Goal: Check status: Check status

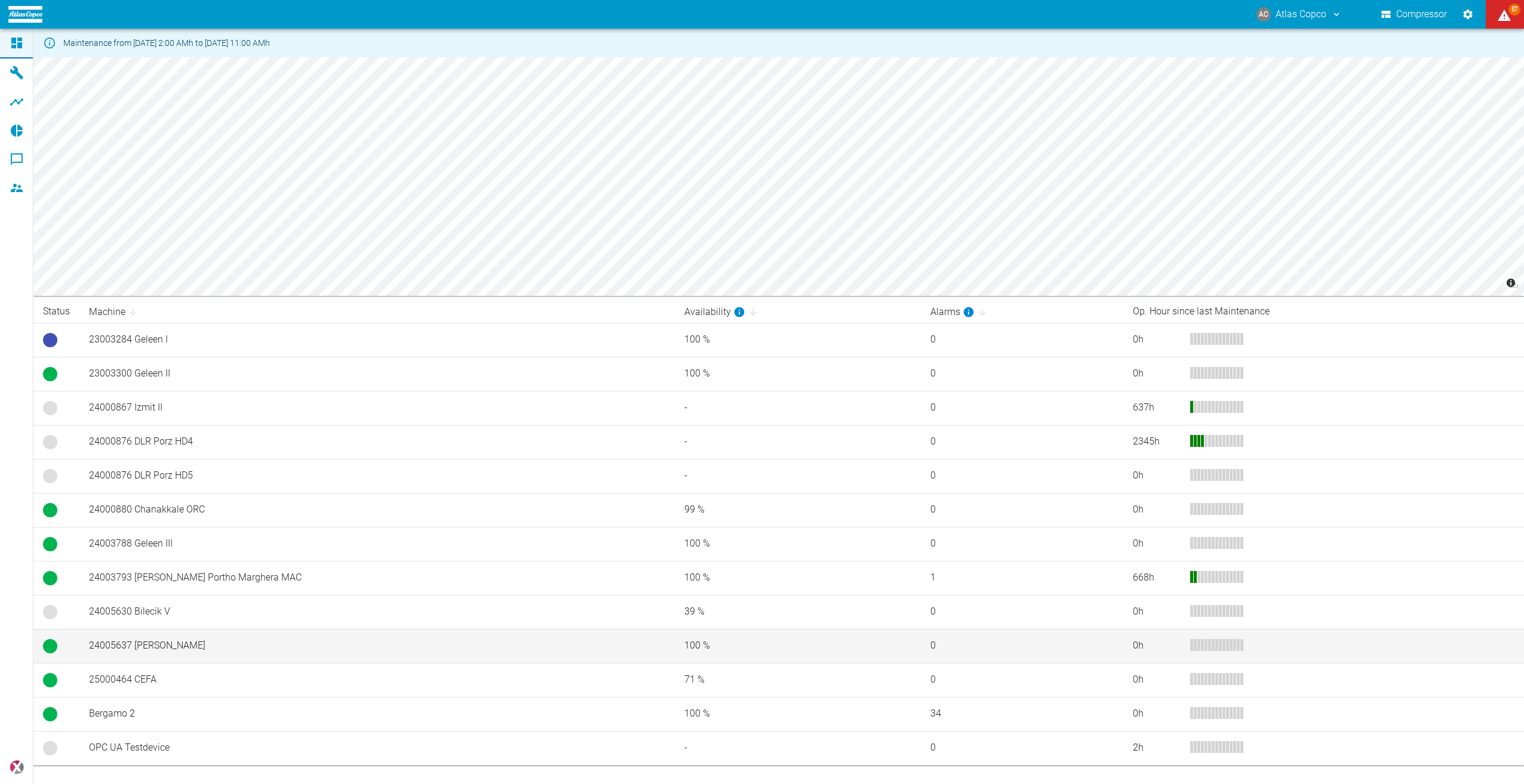
click at [208, 647] on td "24005637 Izmir I" at bounding box center [377, 646] width 595 height 34
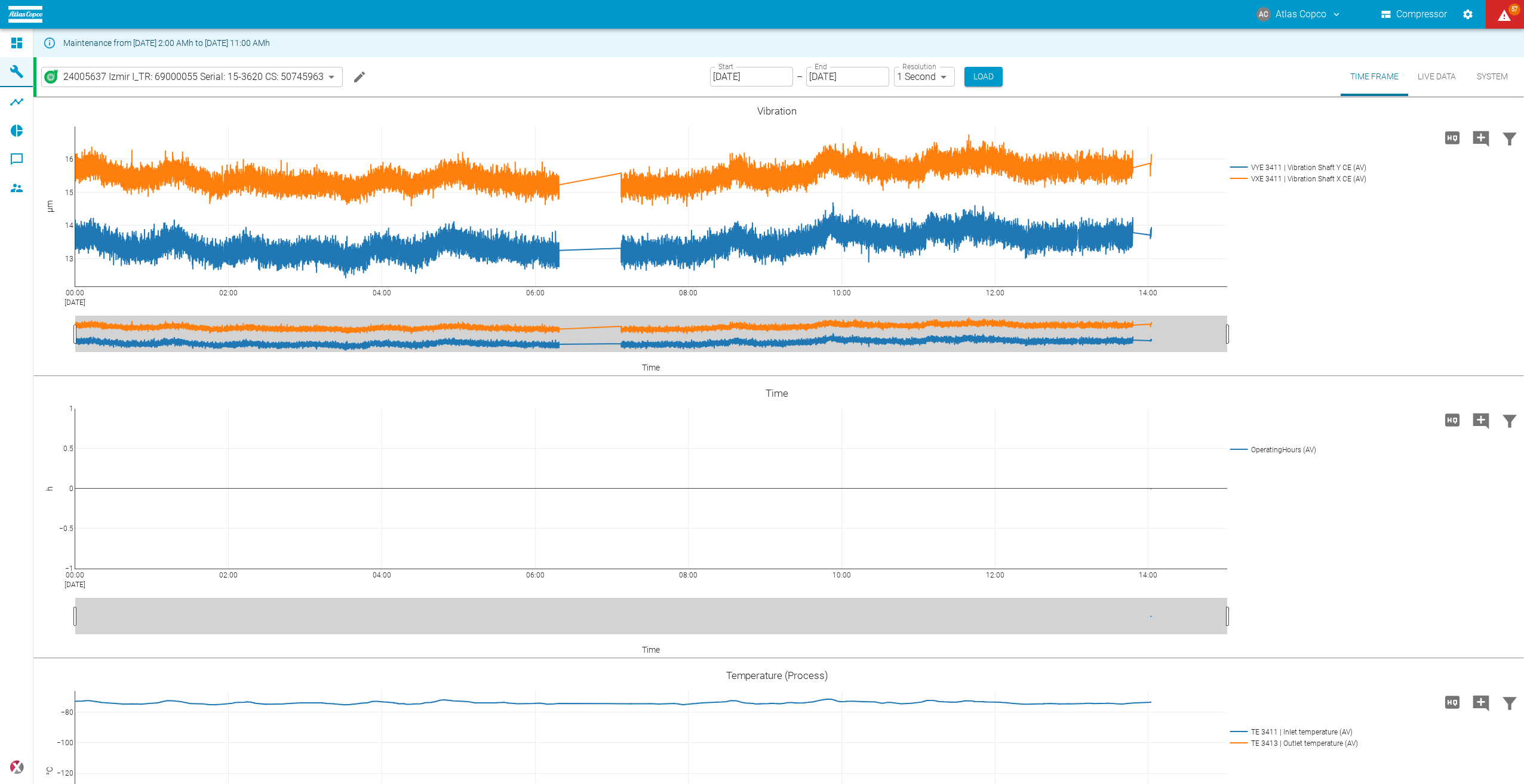
click at [773, 80] on input "[DATE]" at bounding box center [751, 77] width 83 height 20
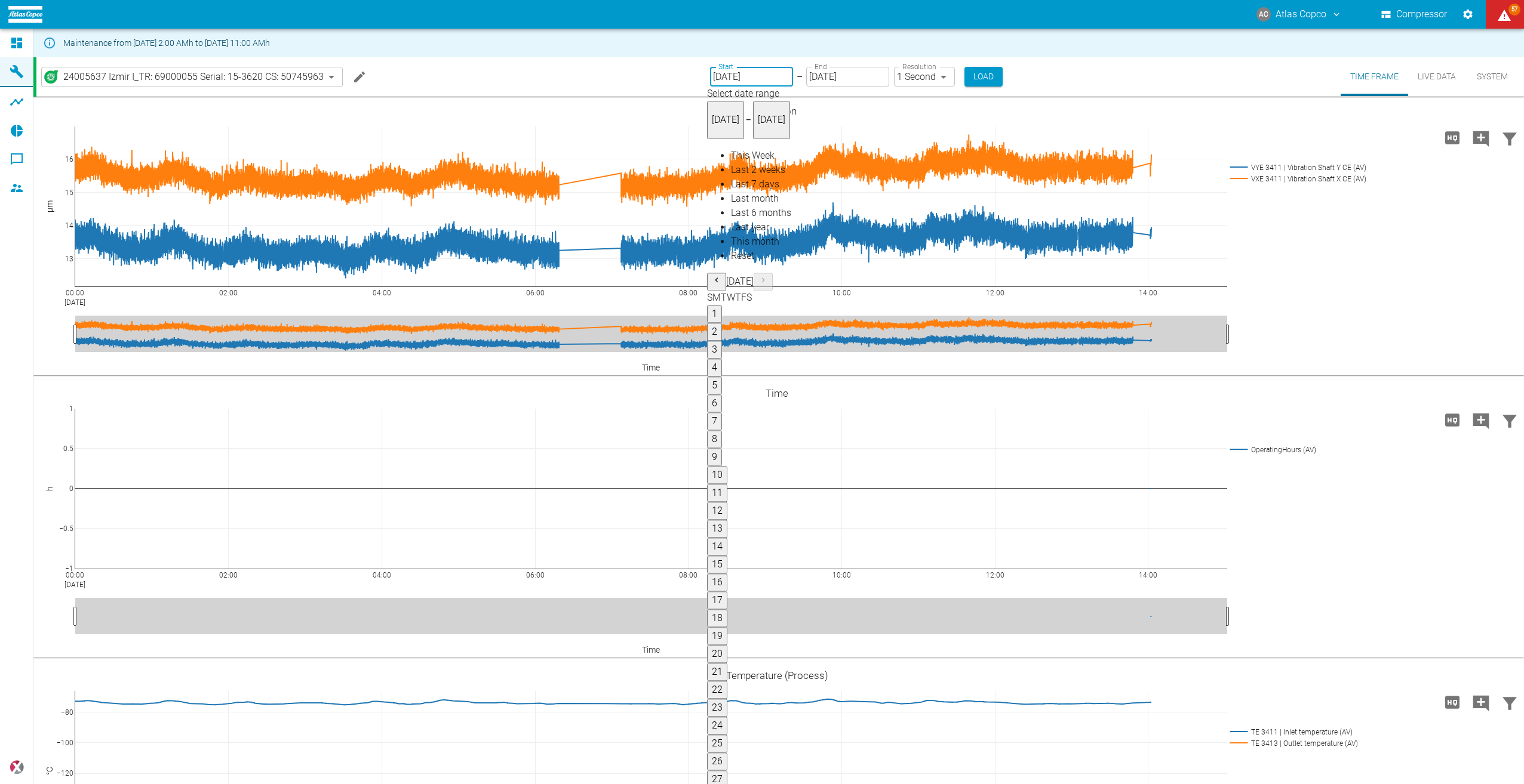
type input "08/07/2025"
type input "2min"
type input "08/08/2025"
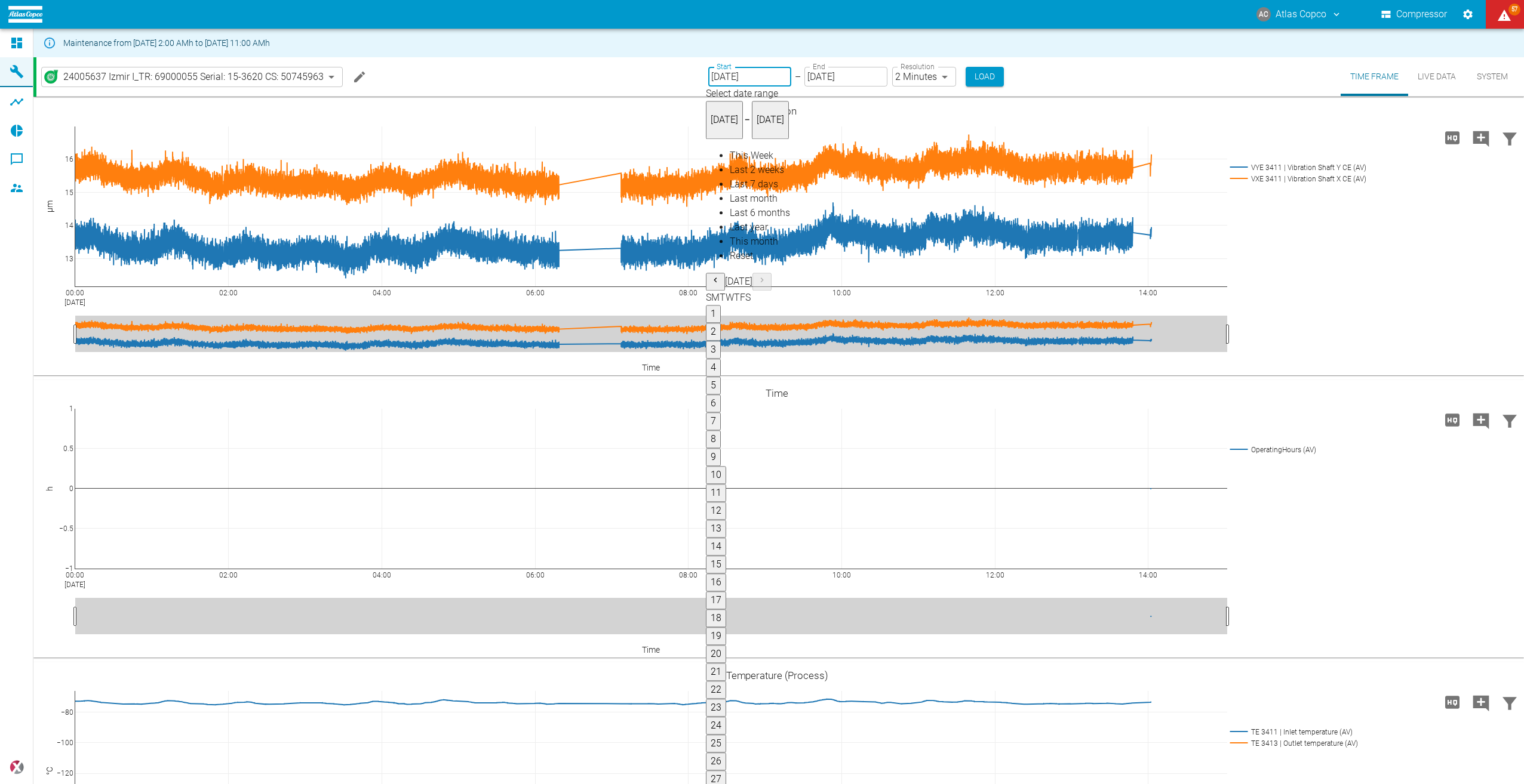
type input "[DATE]"
type input "MM/DD/YYYY"
type input "[DATE]"
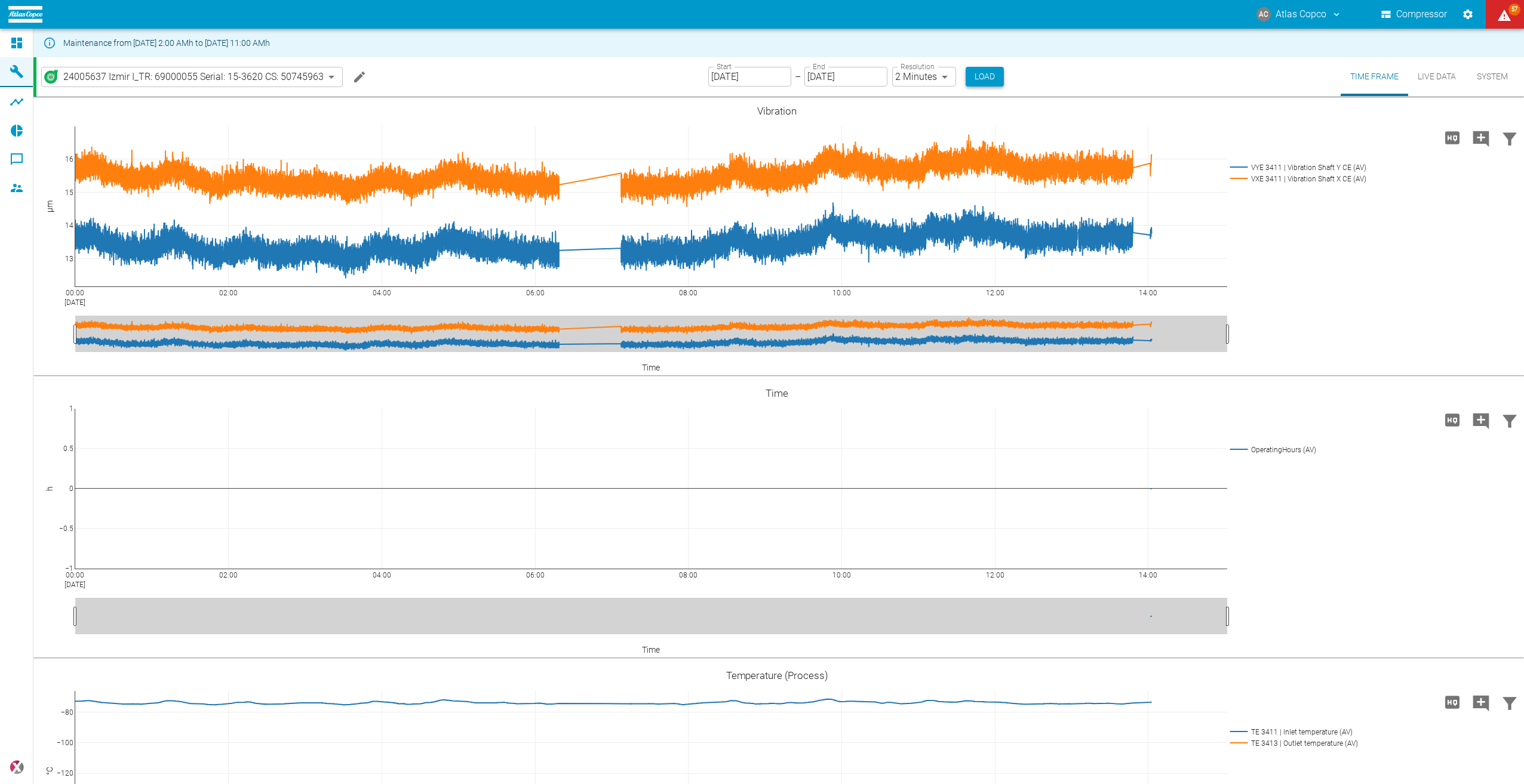
click at [987, 81] on button "Load" at bounding box center [984, 77] width 38 height 20
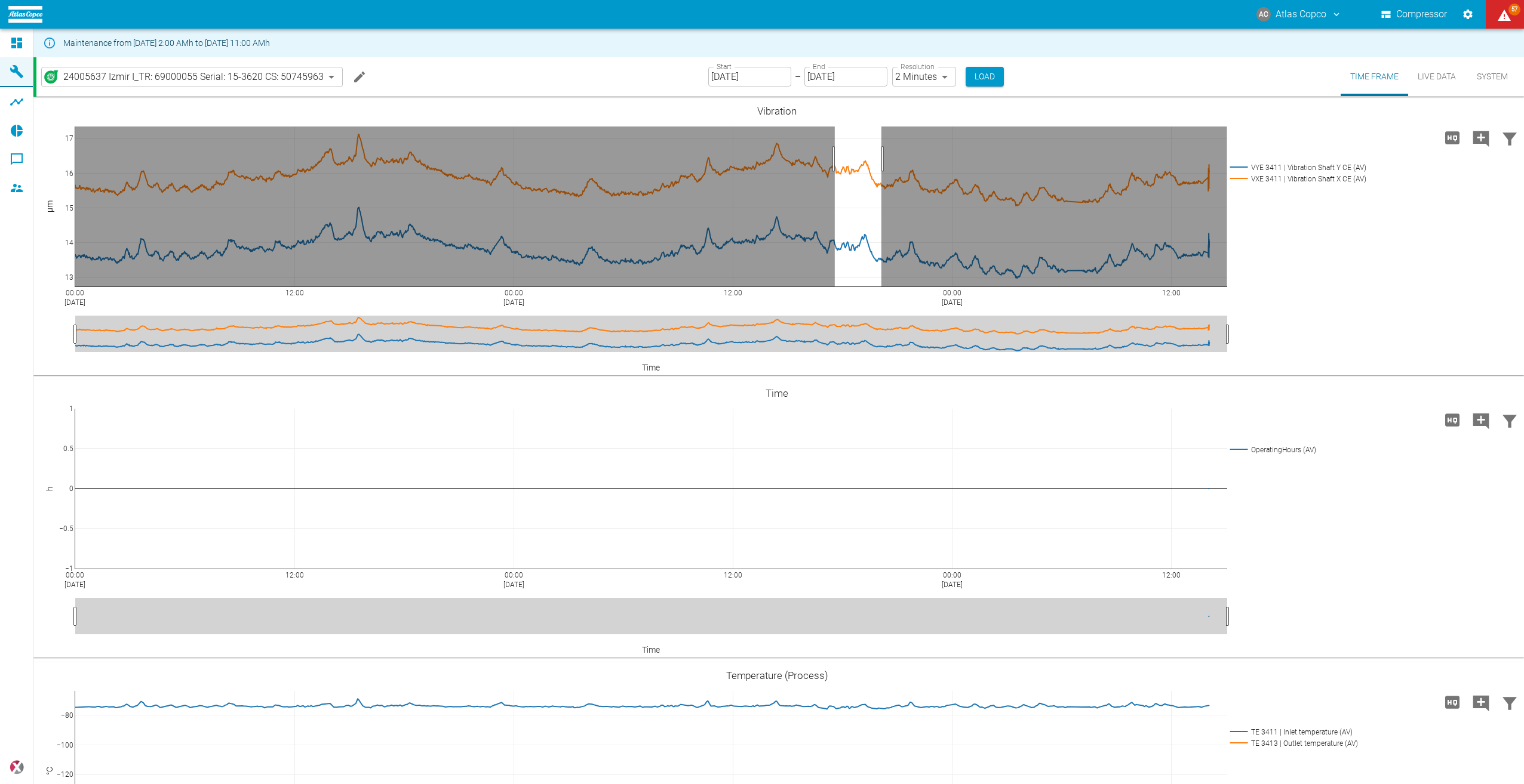
drag, startPoint x: 835, startPoint y: 159, endPoint x: 881, endPoint y: 159, distance: 46.0
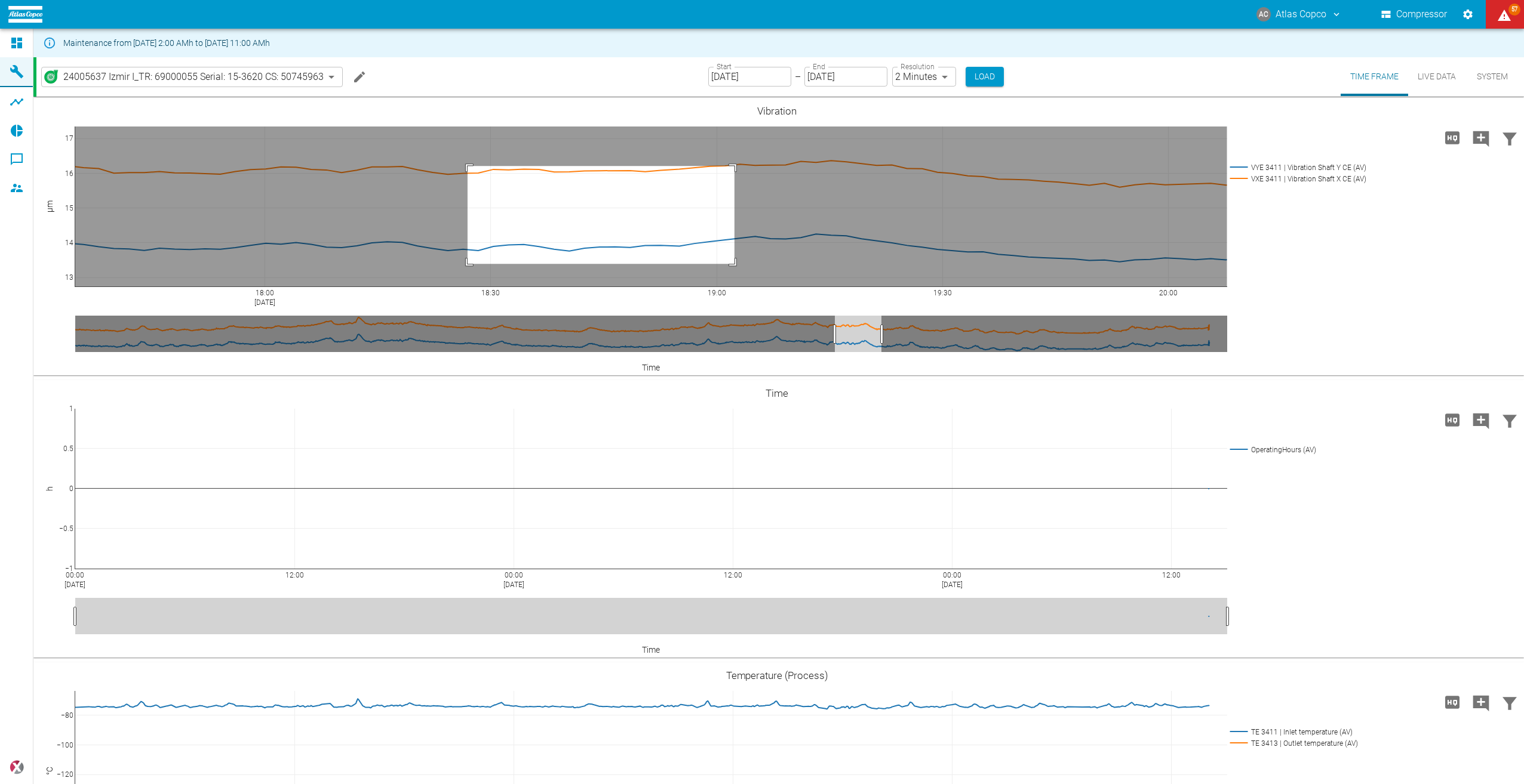
drag, startPoint x: 468, startPoint y: 166, endPoint x: 735, endPoint y: 264, distance: 284.4
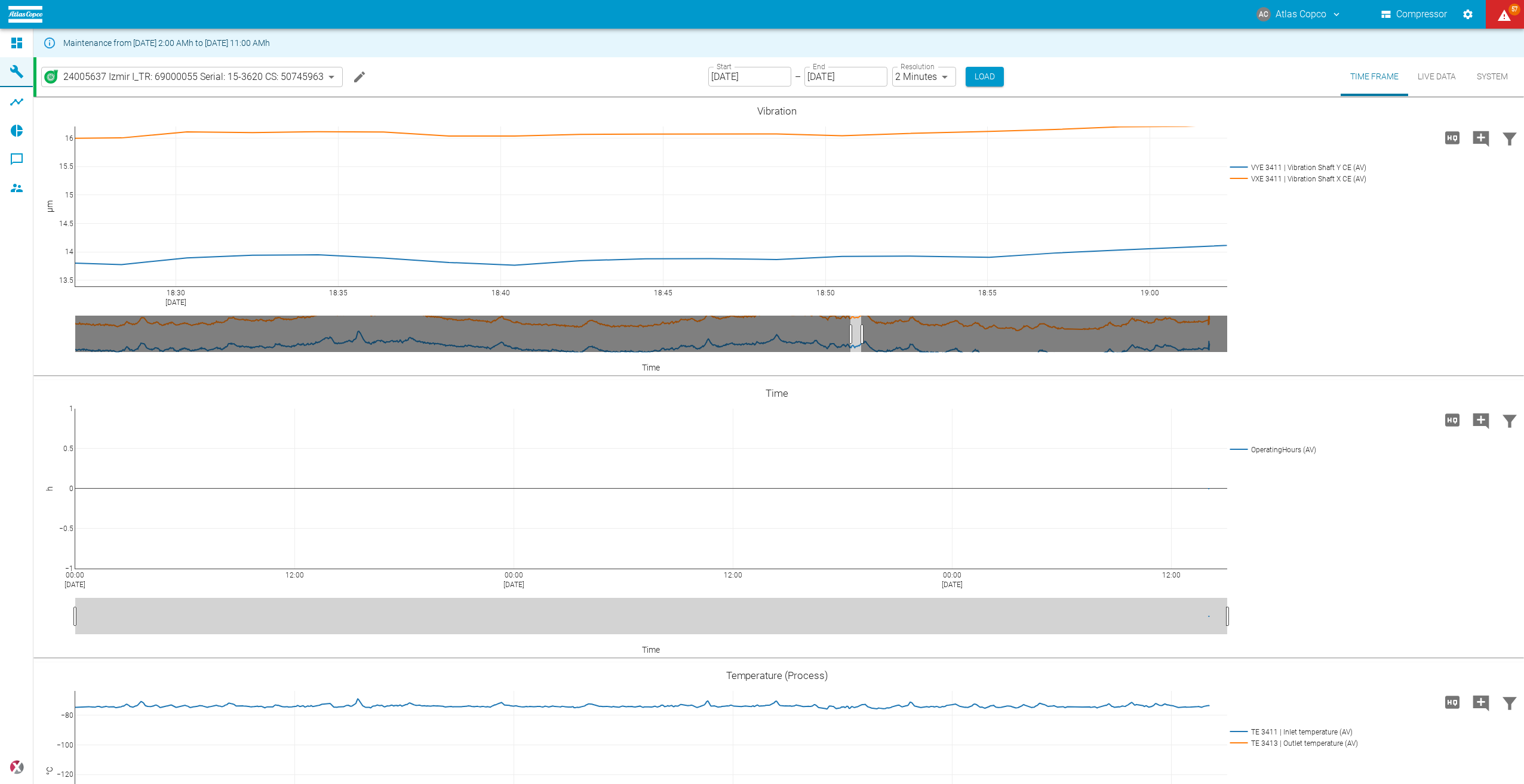
click at [943, 77] on body "AC Atlas Copco Compressor 57 Dashboard Machines Analyses Reports Comments Membe…" at bounding box center [762, 392] width 1524 height 784
type input "1sec"
click at [1003, 70] on div "24005637 Izmir I_TR: 69000055 Serial: 15-3620 CS: 50745963 3bbafa92-9ba0-48ca-a…" at bounding box center [780, 77] width 1487 height 39
click at [986, 76] on button "Load" at bounding box center [983, 77] width 38 height 20
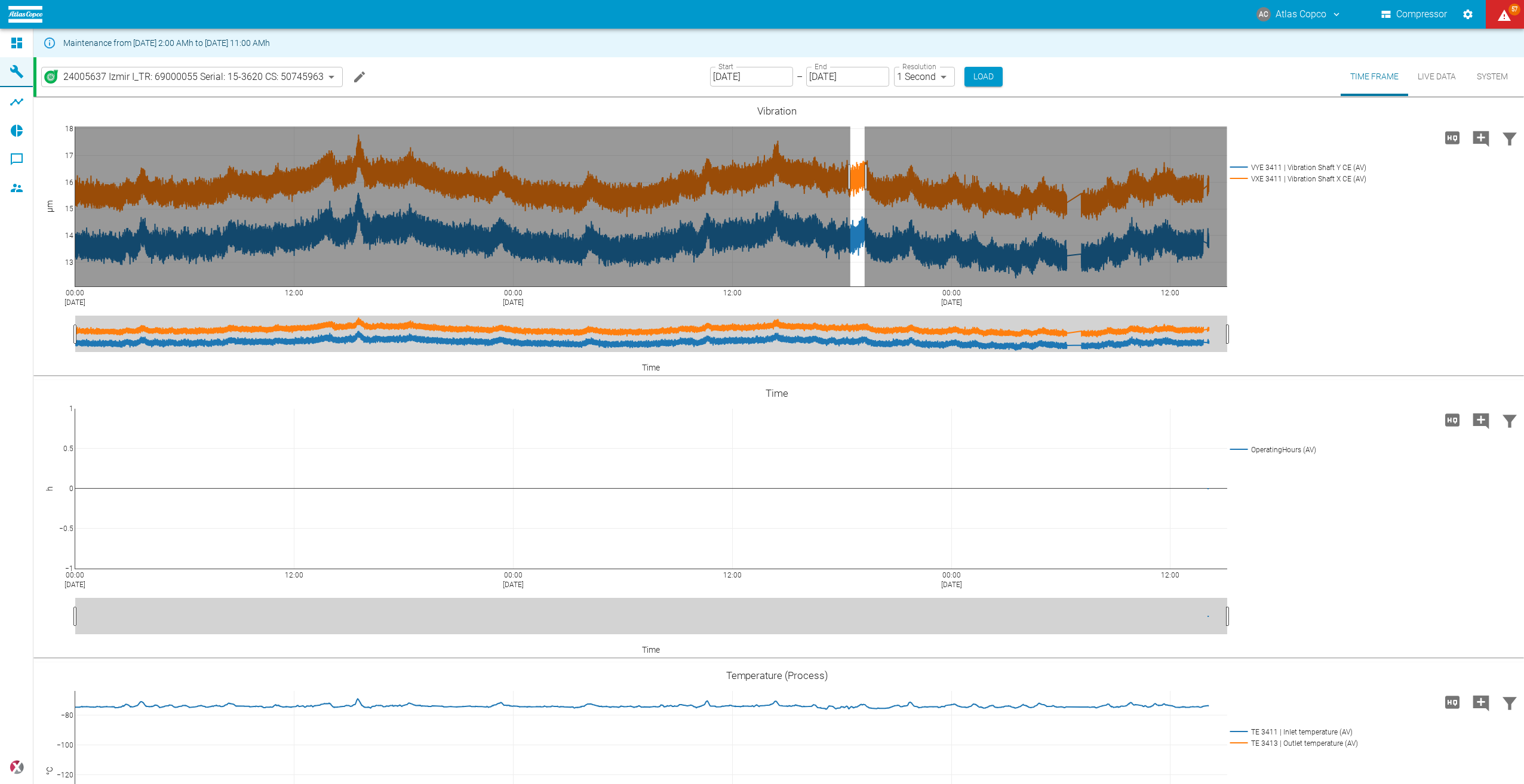
drag, startPoint x: 850, startPoint y: 177, endPoint x: 864, endPoint y: 172, distance: 14.9
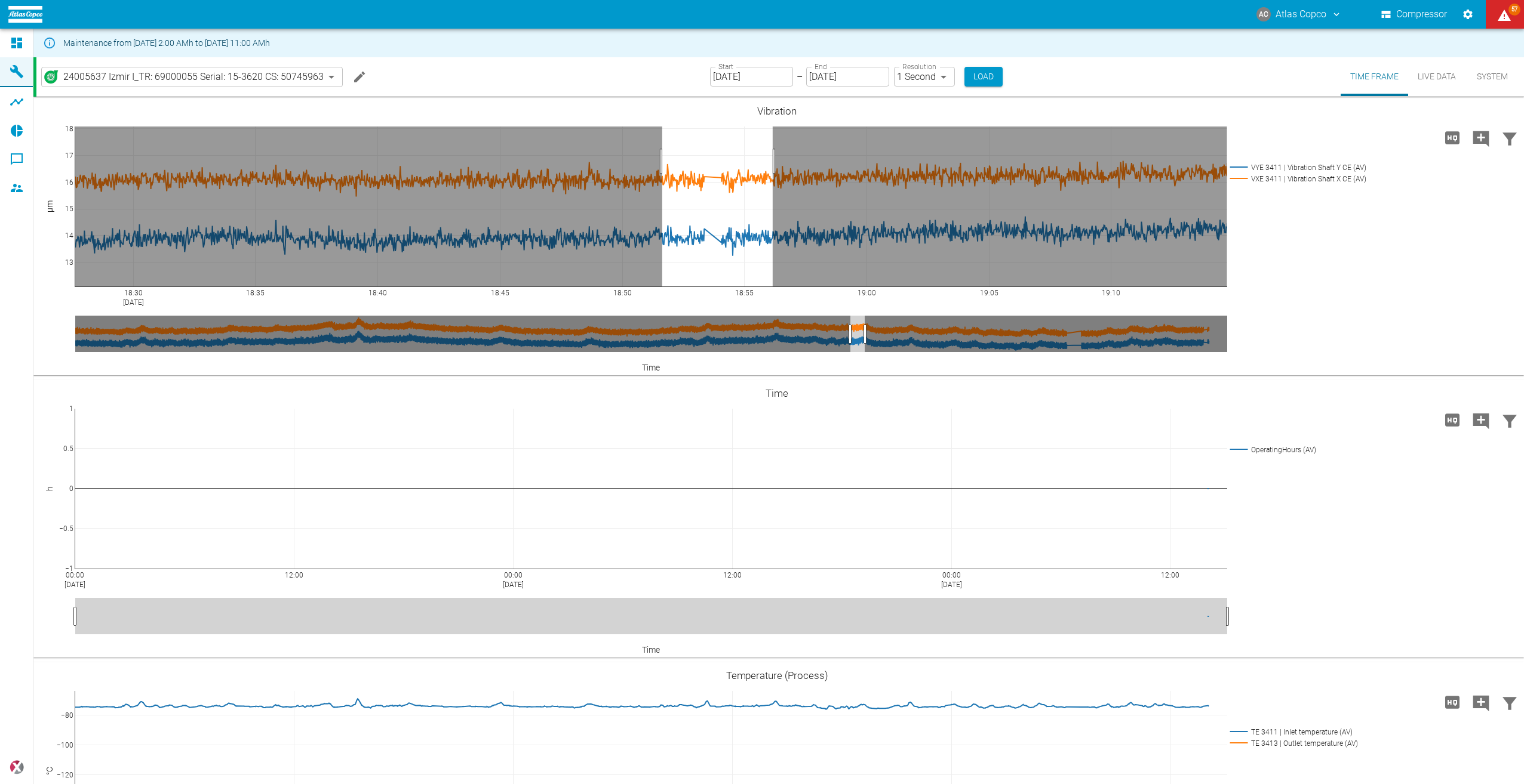
drag, startPoint x: 662, startPoint y: 161, endPoint x: 773, endPoint y: 170, distance: 111.4
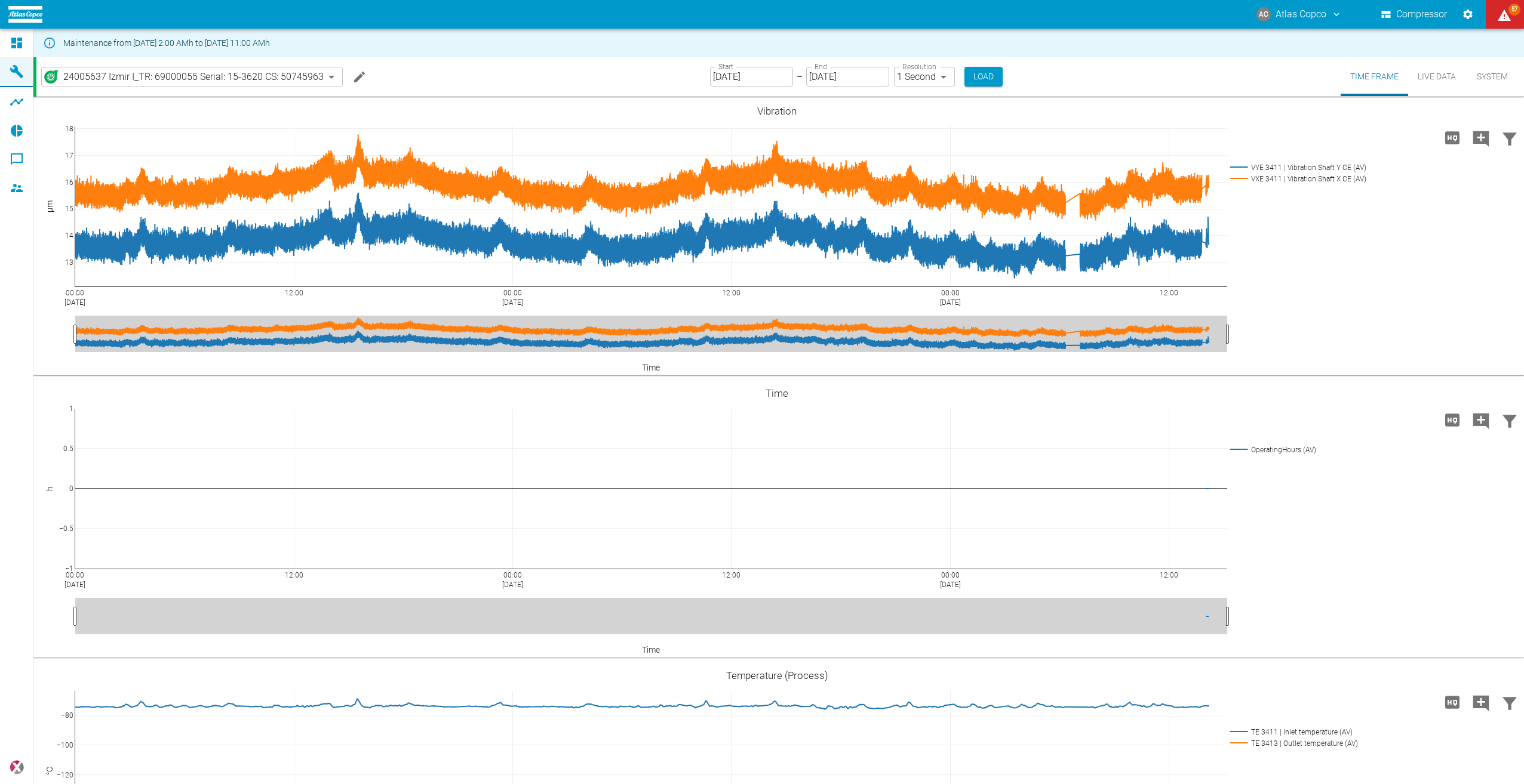
scroll to position [955, 0]
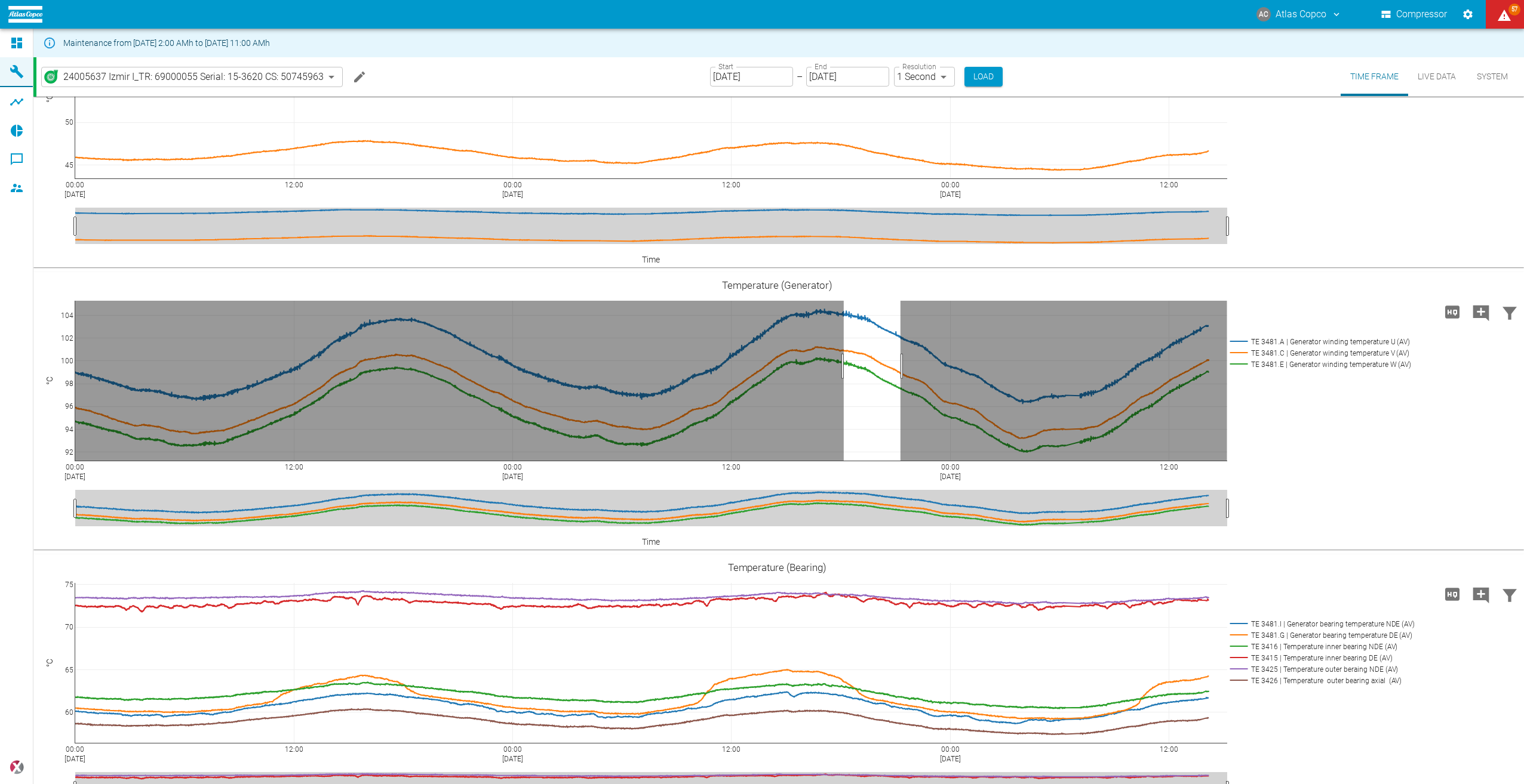
drag, startPoint x: 0, startPoint y: 0, endPoint x: 900, endPoint y: 368, distance: 972.3
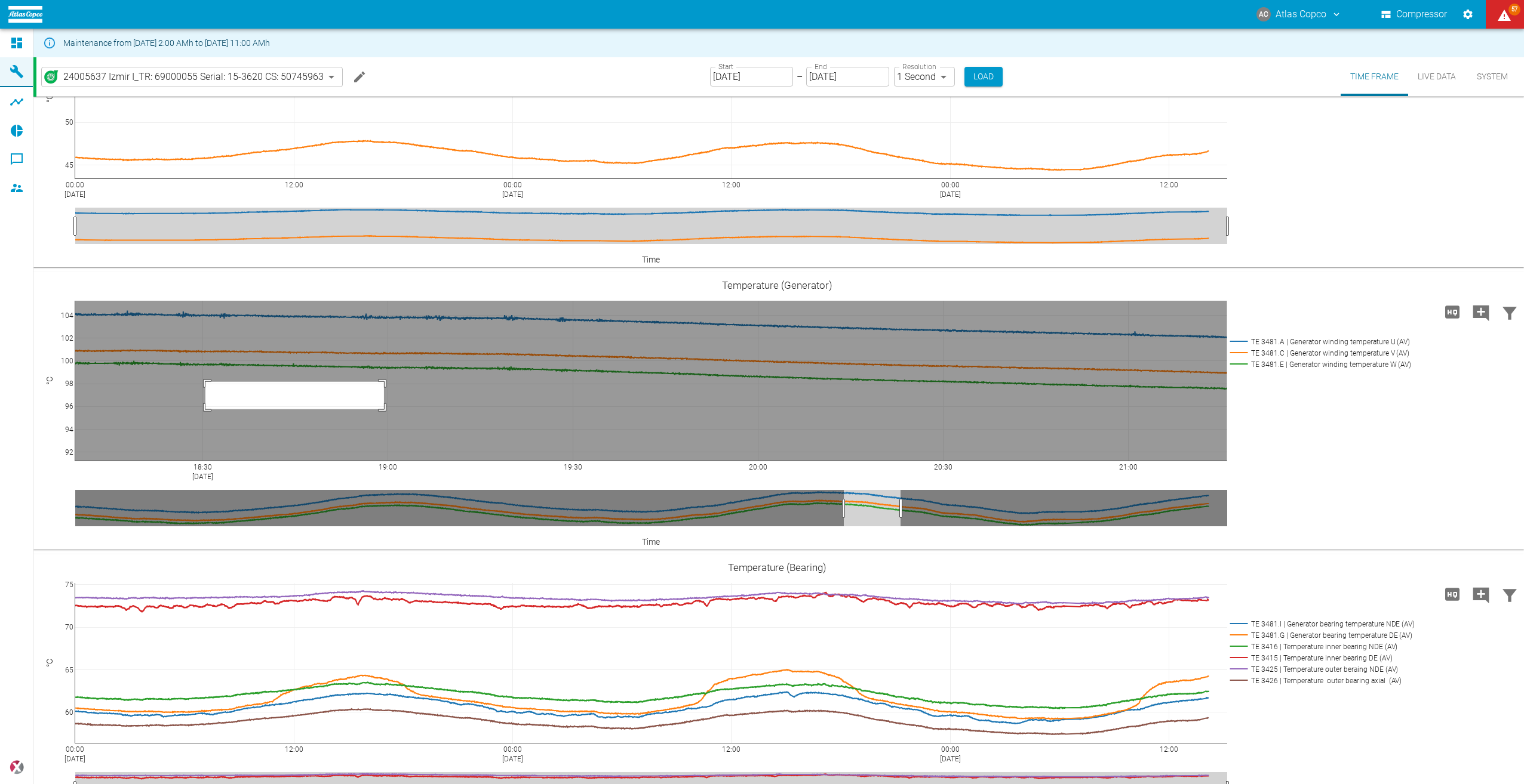
drag, startPoint x: 205, startPoint y: 381, endPoint x: 384, endPoint y: 408, distance: 181.0
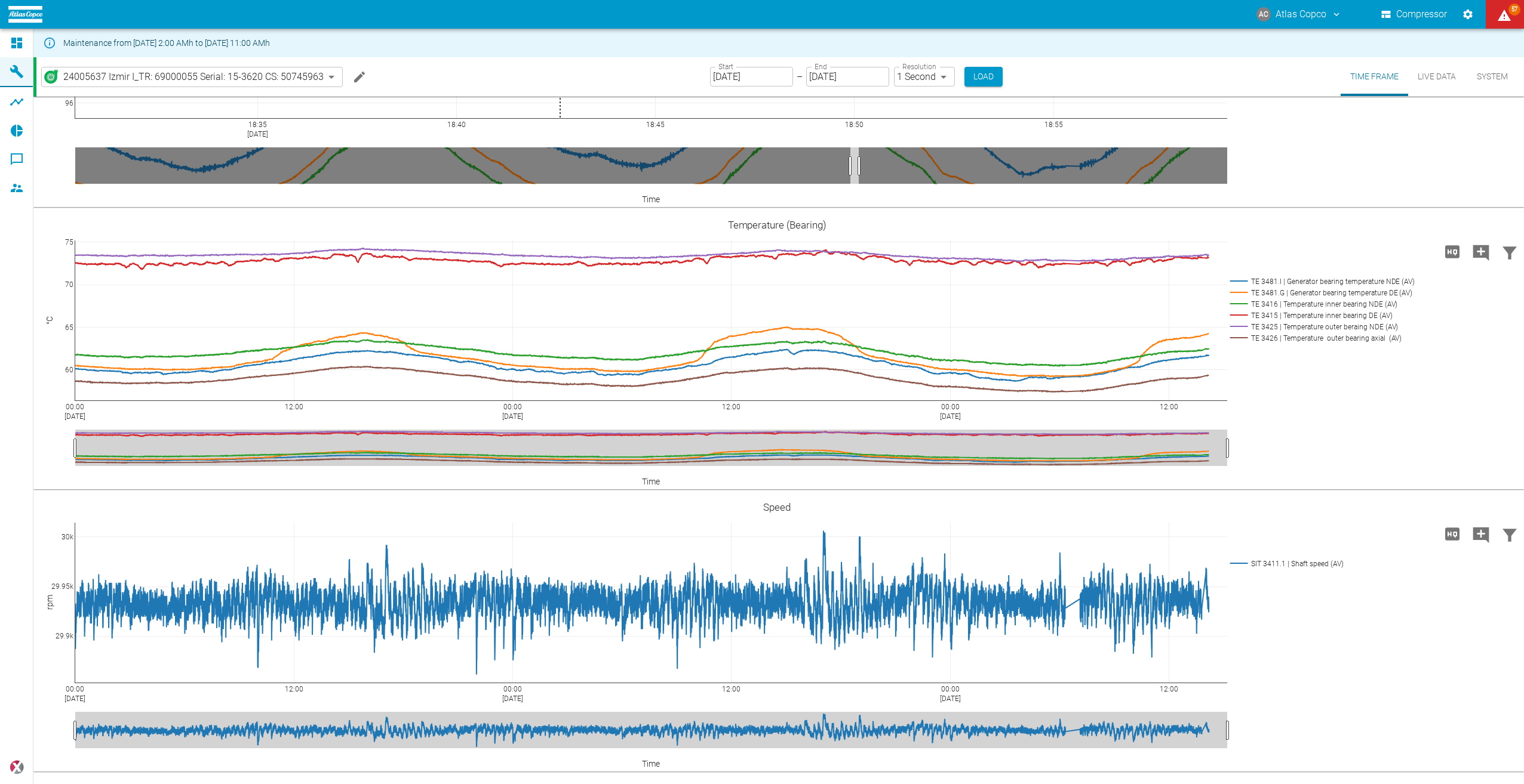
scroll to position [1313, 0]
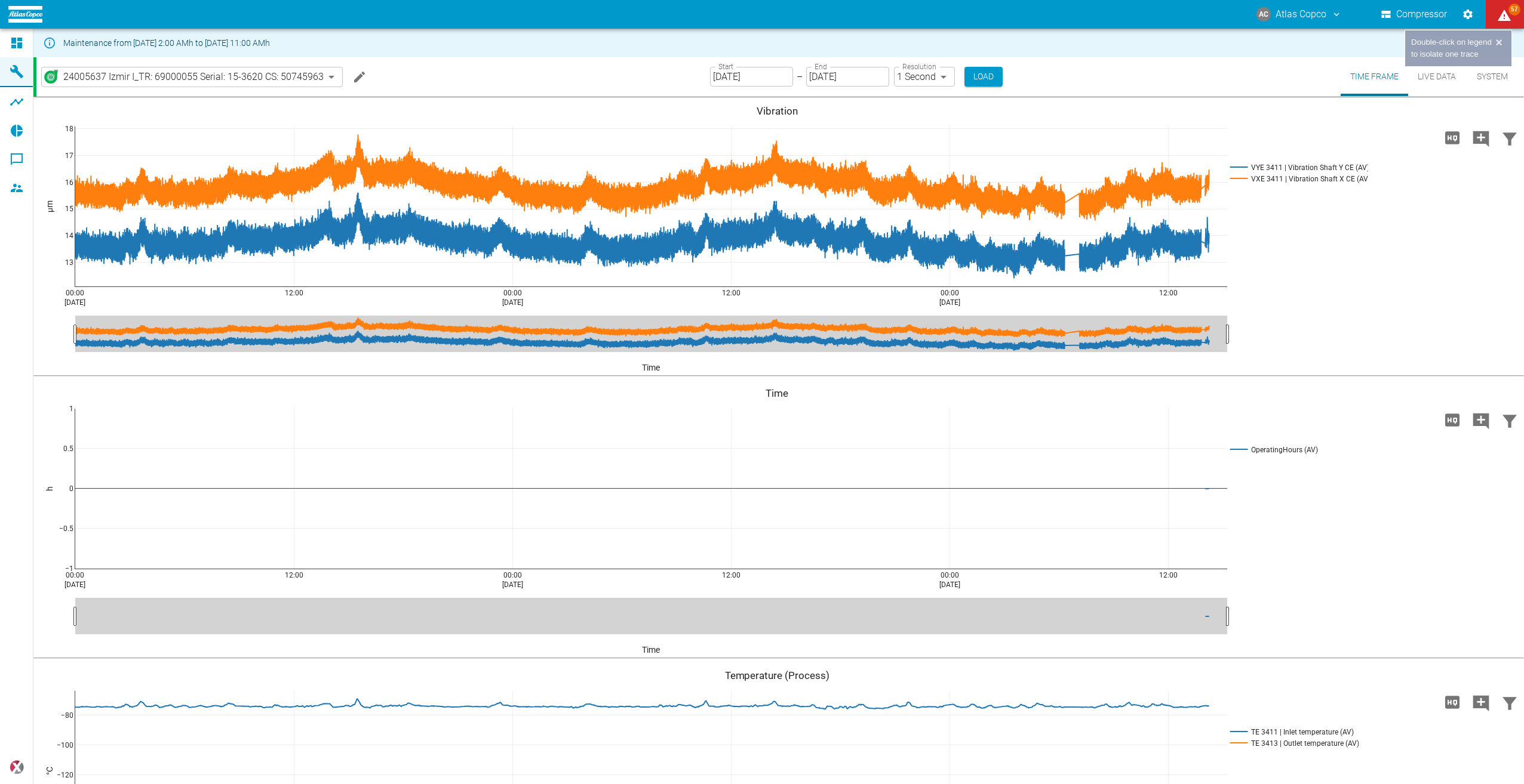
scroll to position [896, 0]
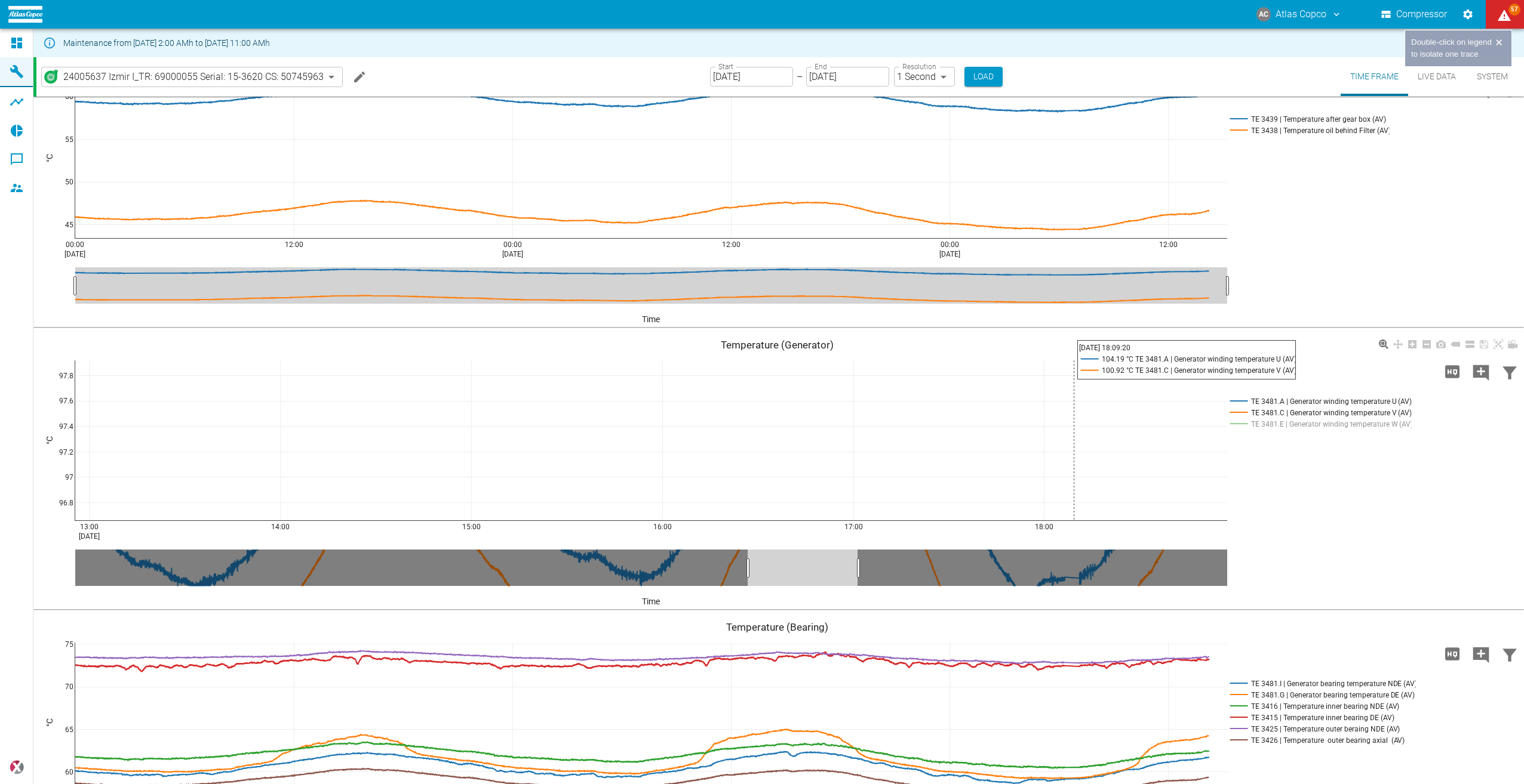
click at [1261, 424] on rect at bounding box center [1317, 424] width 181 height 12
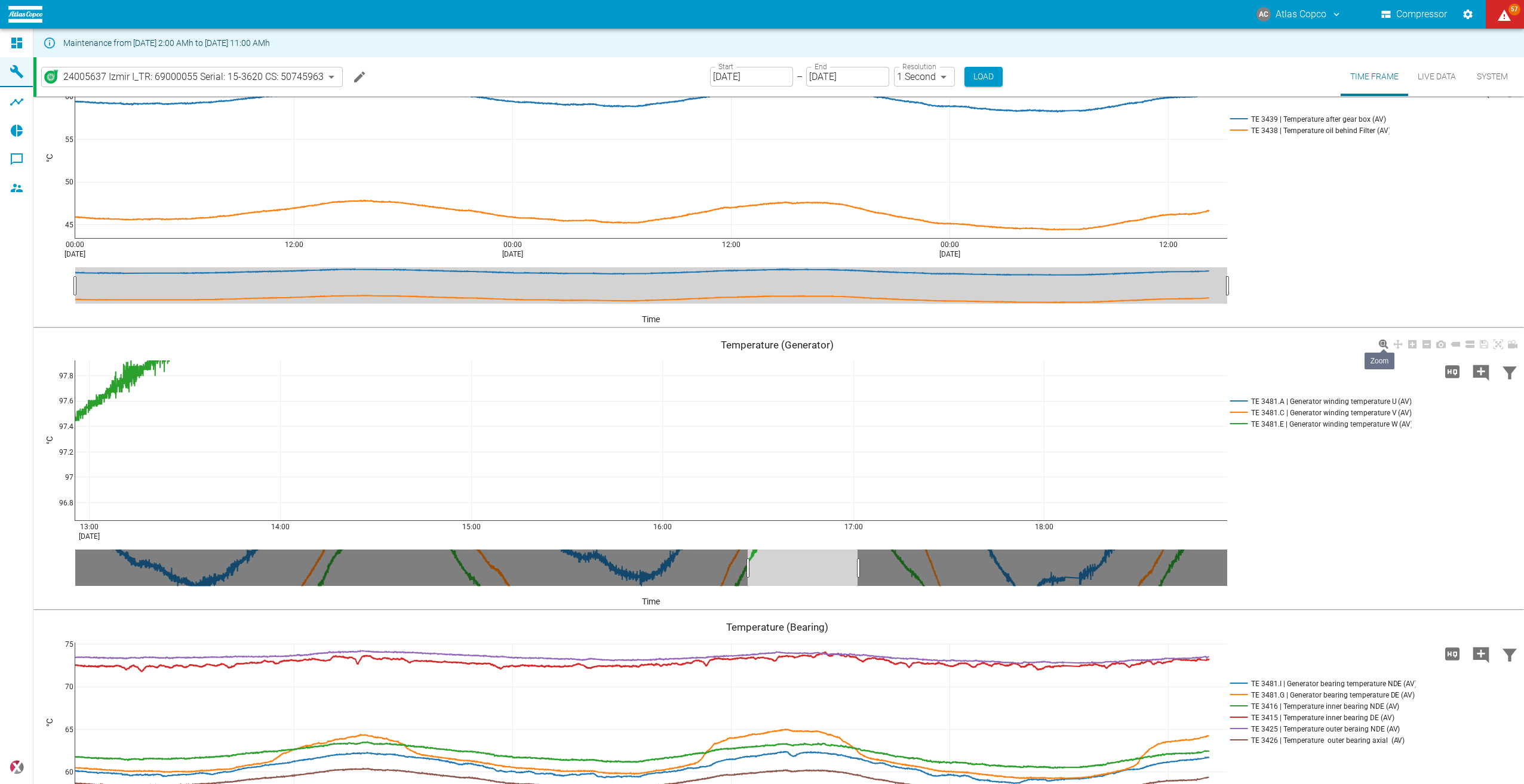
click at [1381, 340] on icon at bounding box center [1383, 344] width 10 height 10
